Goal: Navigation & Orientation: Find specific page/section

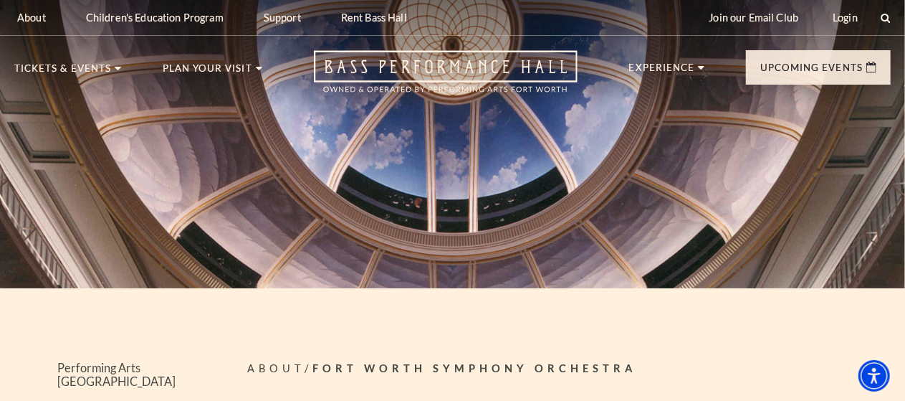
click at [77, 71] on div at bounding box center [453, 200] width 1087 height 481
click at [130, 70] on div at bounding box center [453, 200] width 1087 height 481
click at [56, 72] on div at bounding box center [453, 200] width 1087 height 481
click at [129, 71] on div at bounding box center [453, 200] width 1087 height 481
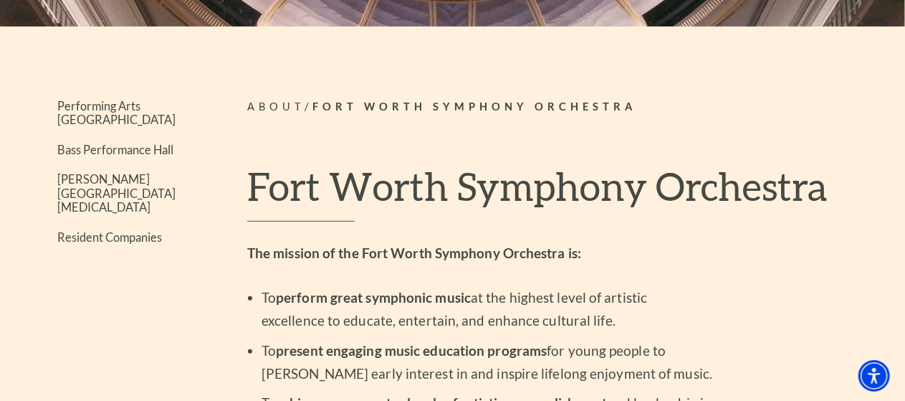
scroll to position [356, 0]
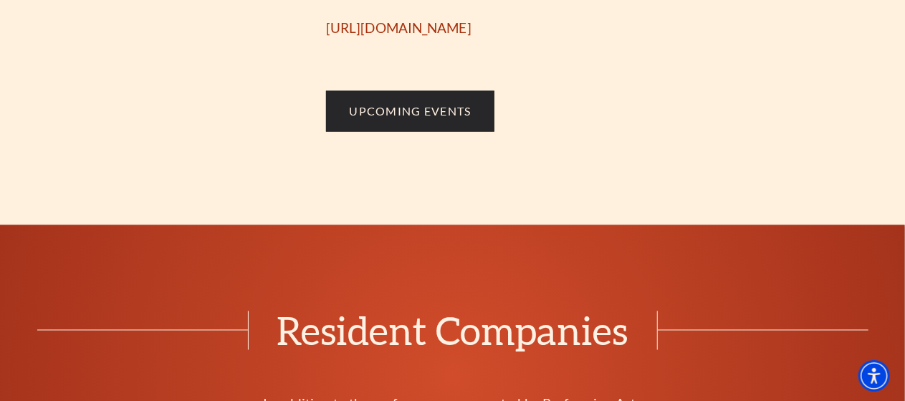
click at [392, 131] on div at bounding box center [453, 200] width 1087 height 481
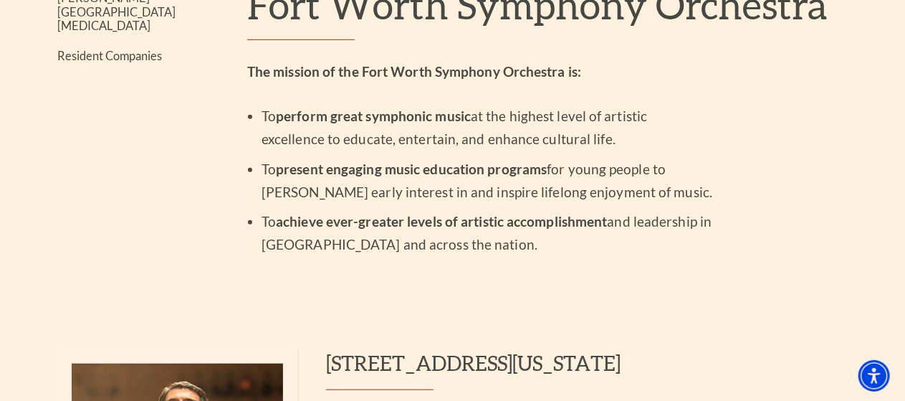
scroll to position [0, 0]
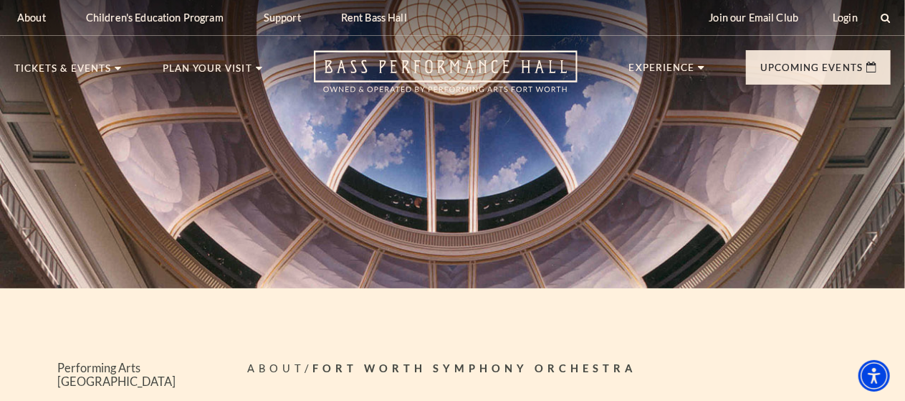
click at [102, 70] on div at bounding box center [453, 200] width 1087 height 481
click at [119, 70] on div at bounding box center [453, 200] width 1087 height 481
click at [393, 65] on div at bounding box center [453, 200] width 1087 height 481
click at [783, 70] on div at bounding box center [453, 200] width 1087 height 481
click at [782, 70] on div at bounding box center [453, 200] width 1087 height 481
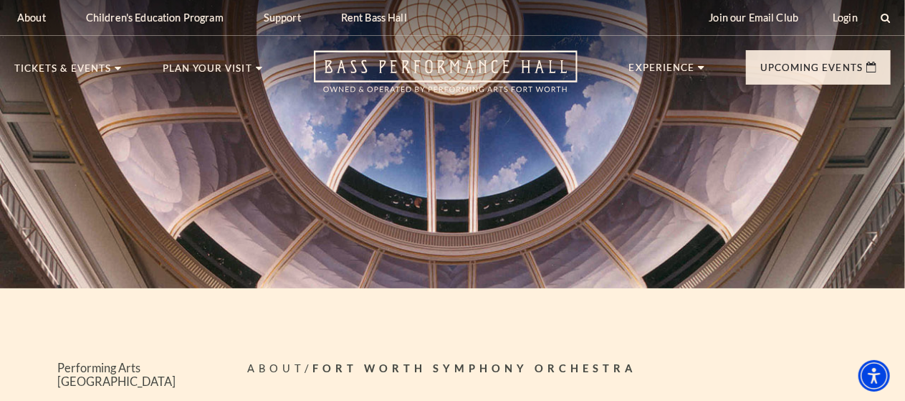
click at [776, 72] on div at bounding box center [453, 200] width 1087 height 481
click at [772, 68] on div at bounding box center [453, 200] width 1087 height 481
click at [843, 72] on div at bounding box center [453, 200] width 1087 height 481
click at [834, 79] on div at bounding box center [453, 200] width 1087 height 481
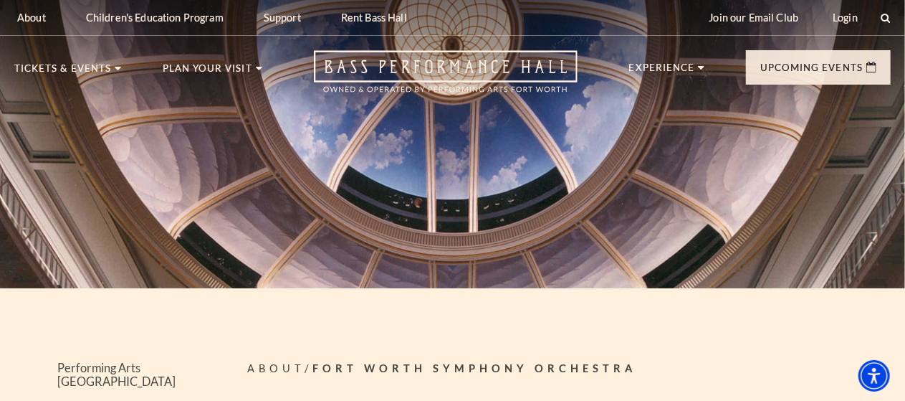
click at [811, 84] on div at bounding box center [453, 200] width 1087 height 481
click at [778, 85] on div at bounding box center [453, 200] width 1087 height 481
click at [788, 82] on div at bounding box center [453, 200] width 1087 height 481
click at [787, 75] on div at bounding box center [453, 200] width 1087 height 481
click at [798, 63] on div at bounding box center [453, 200] width 1087 height 481
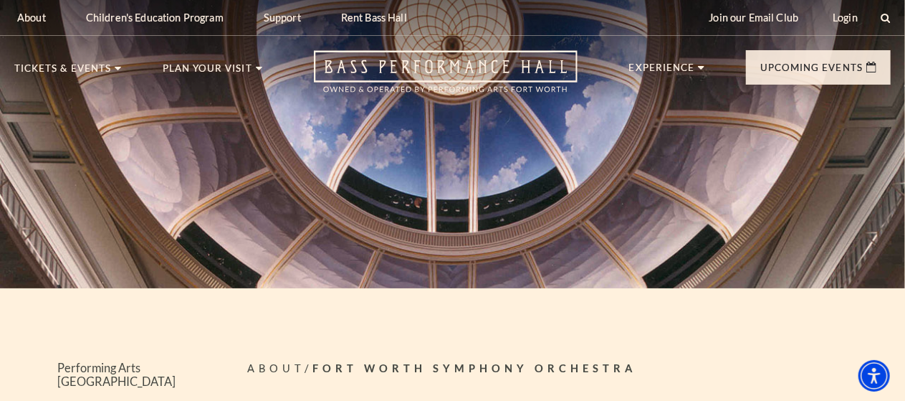
click at [806, 67] on div at bounding box center [453, 200] width 1087 height 481
click at [826, 62] on div at bounding box center [453, 200] width 1087 height 481
click at [797, 74] on div at bounding box center [453, 200] width 1087 height 481
click at [821, 69] on div at bounding box center [453, 200] width 1087 height 481
click at [880, 82] on div at bounding box center [453, 200] width 1087 height 481
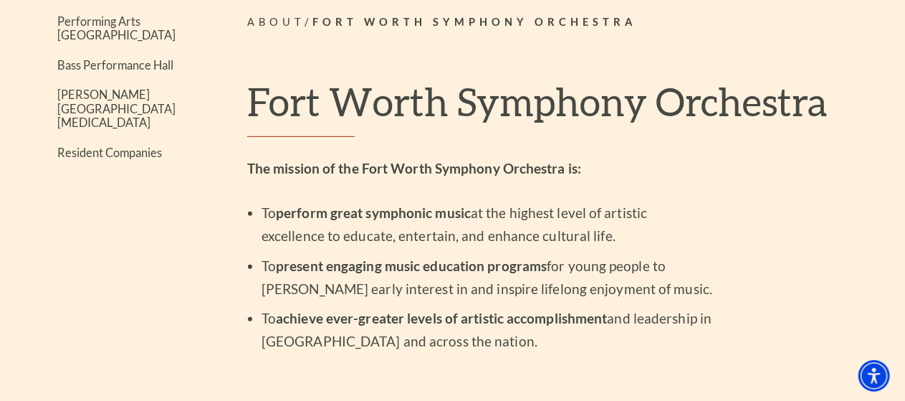
scroll to position [347, 0]
